Goal: Find specific page/section: Find specific page/section

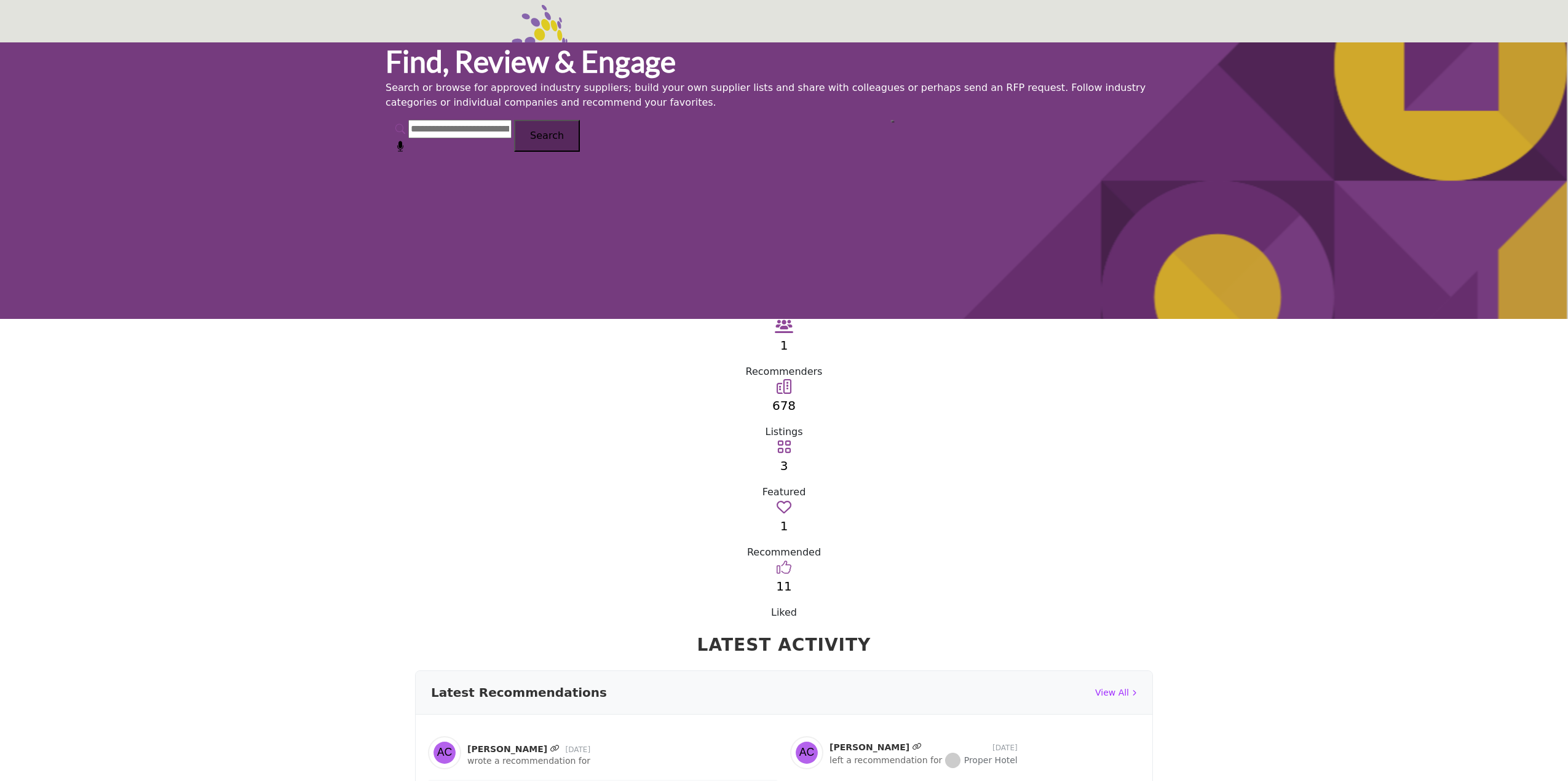
scroll to position [307, 0]
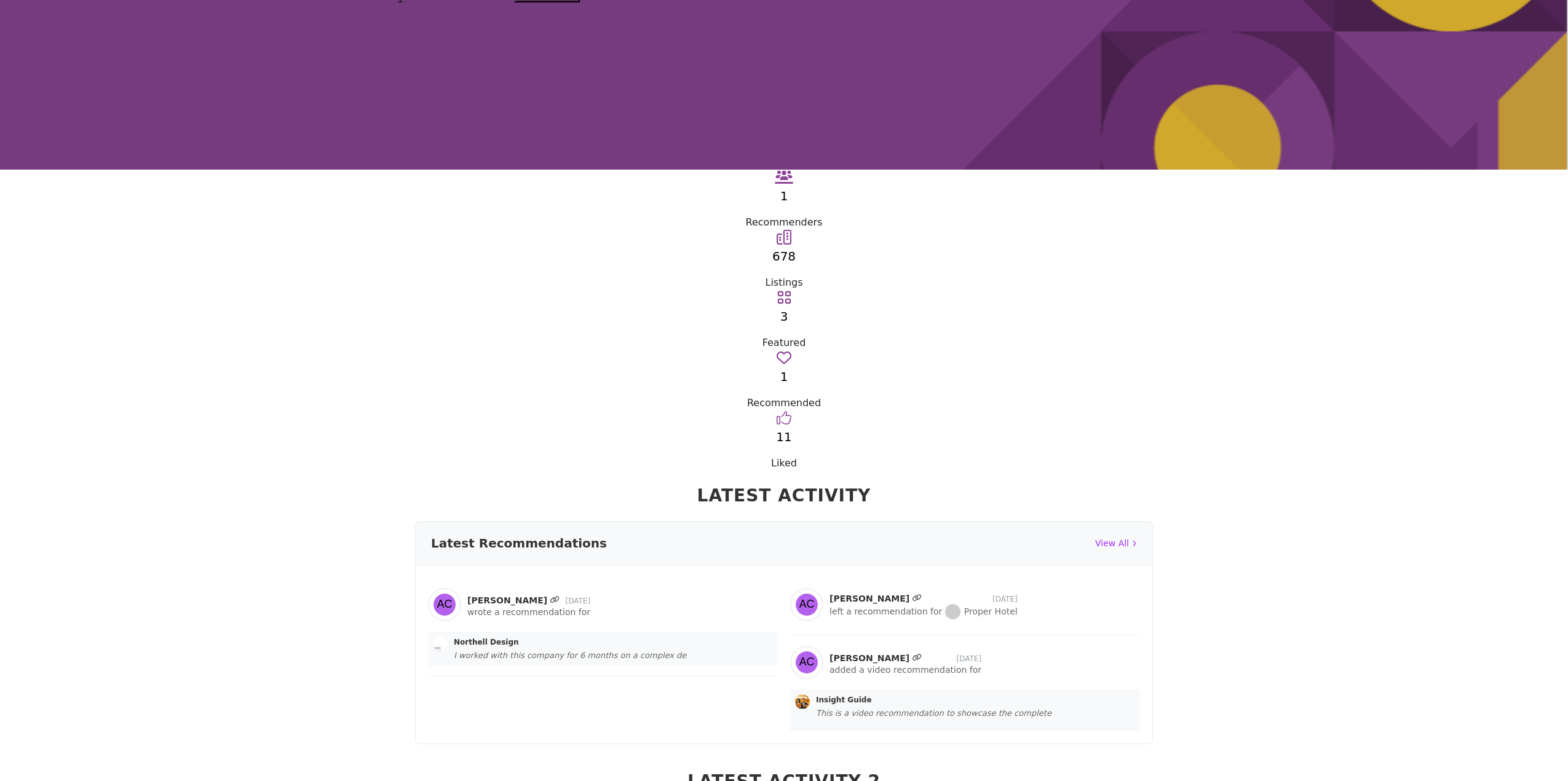
scroll to position [88, 0]
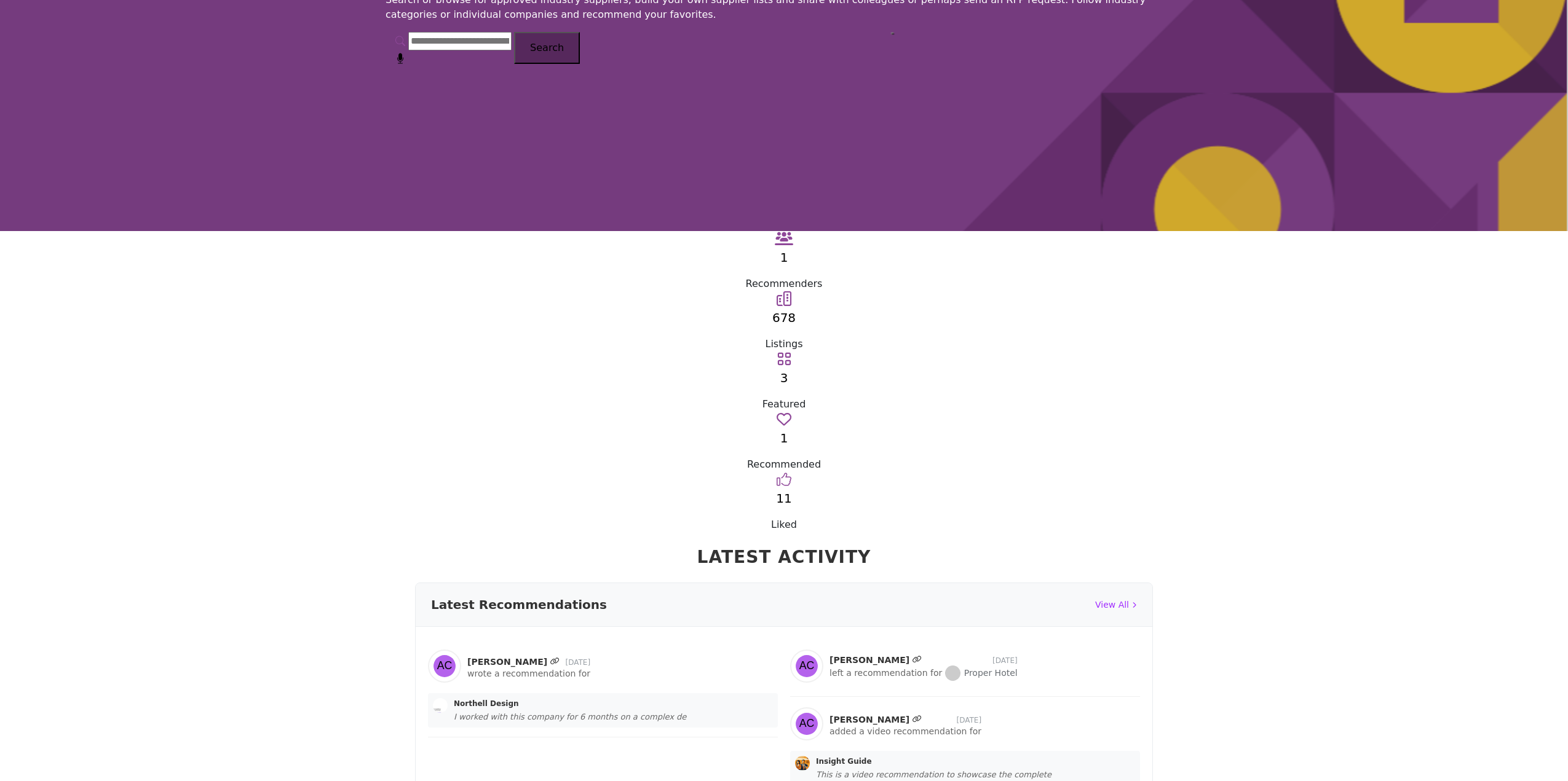
drag, startPoint x: 1114, startPoint y: 329, endPoint x: 1223, endPoint y: 607, distance: 298.6
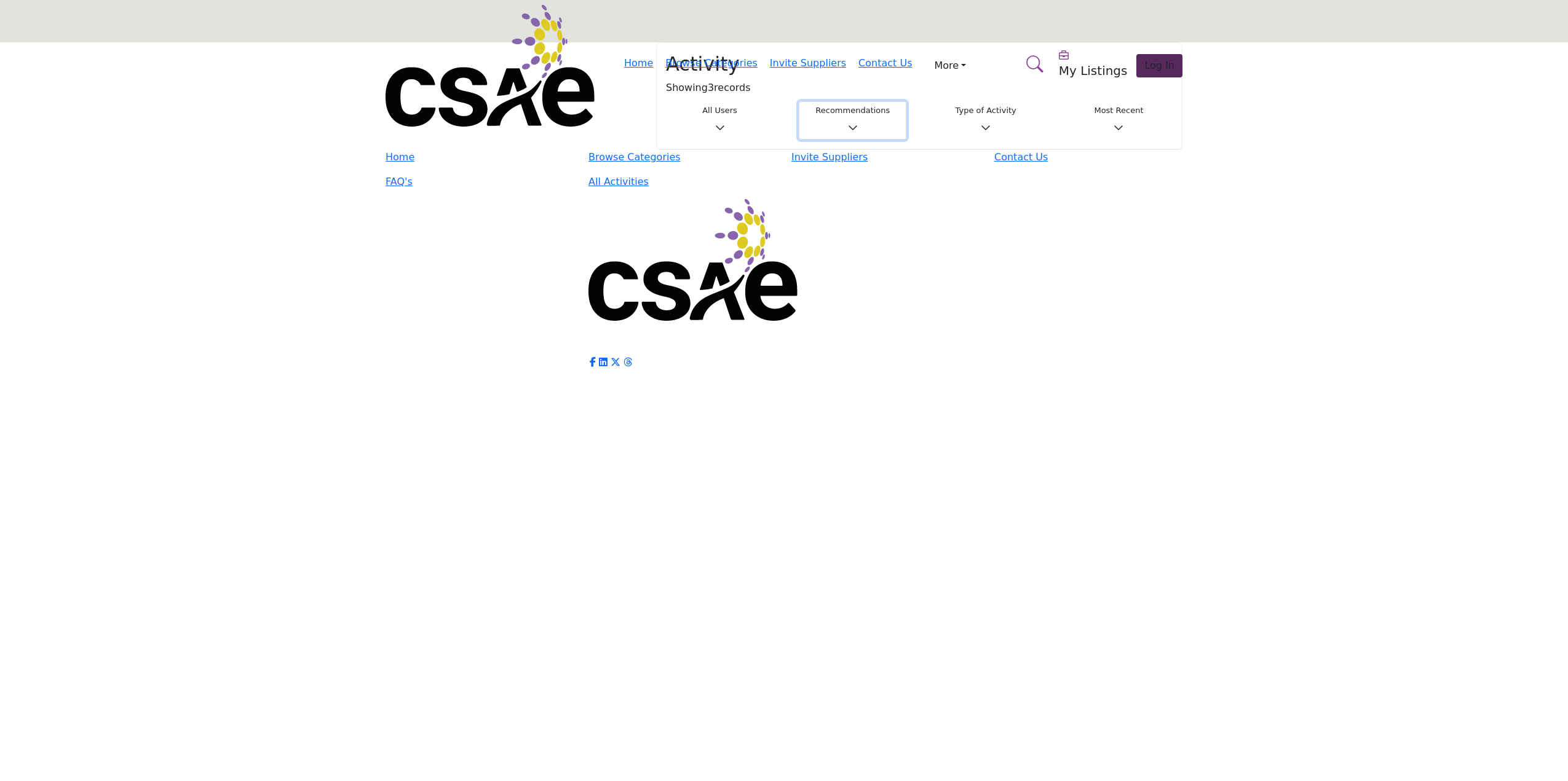
click at [829, 106] on h3 "Recommendations" at bounding box center [853, 110] width 92 height 10
click at [835, 169] on span "Recommendations" at bounding box center [850, 176] width 111 height 20
click at [865, 106] on button "Featured Content" at bounding box center [853, 120] width 108 height 38
click at [853, 224] on span "Featured Content" at bounding box center [850, 234] width 111 height 20
